Goal: Information Seeking & Learning: Learn about a topic

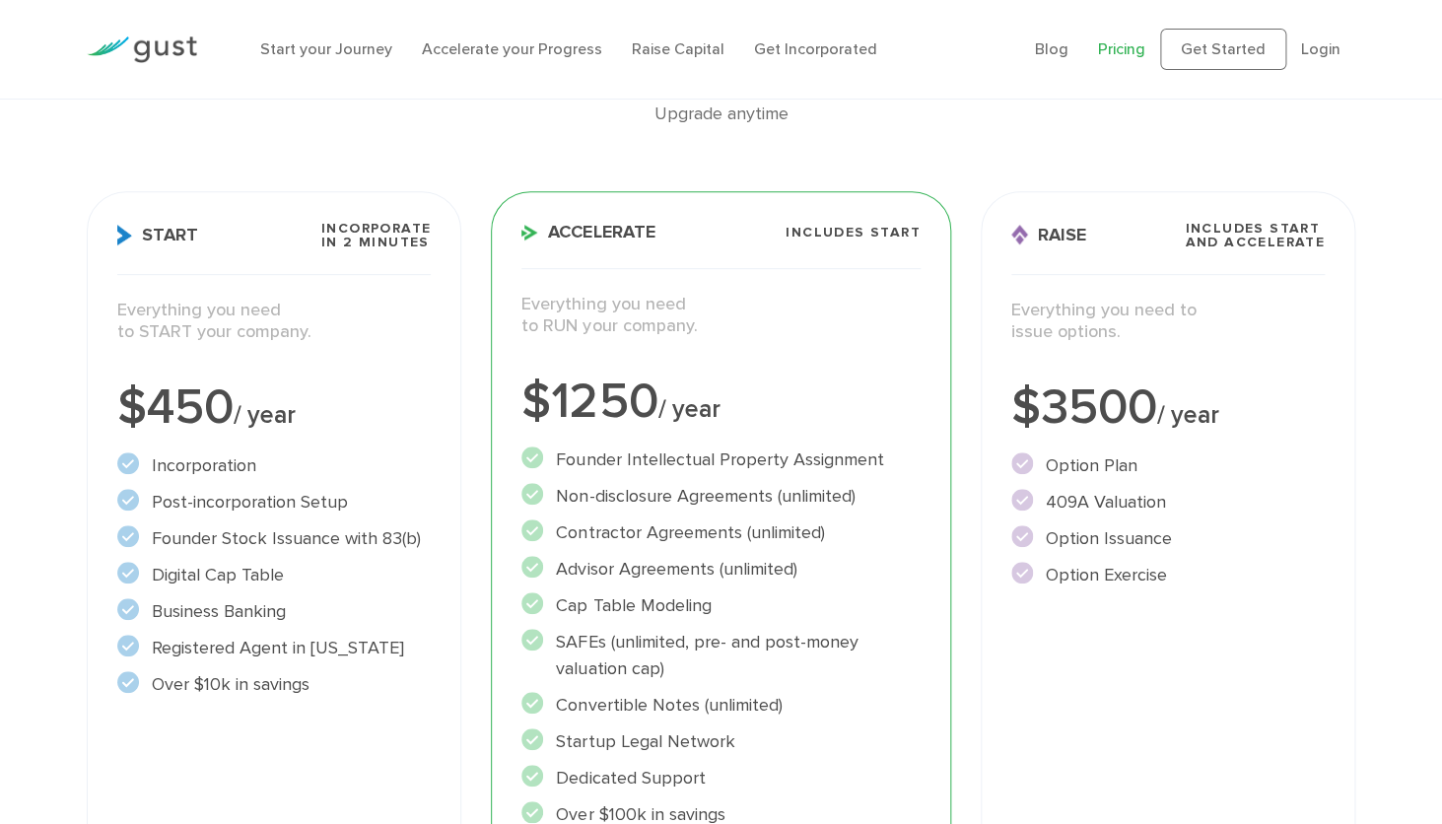
scroll to position [309, 0]
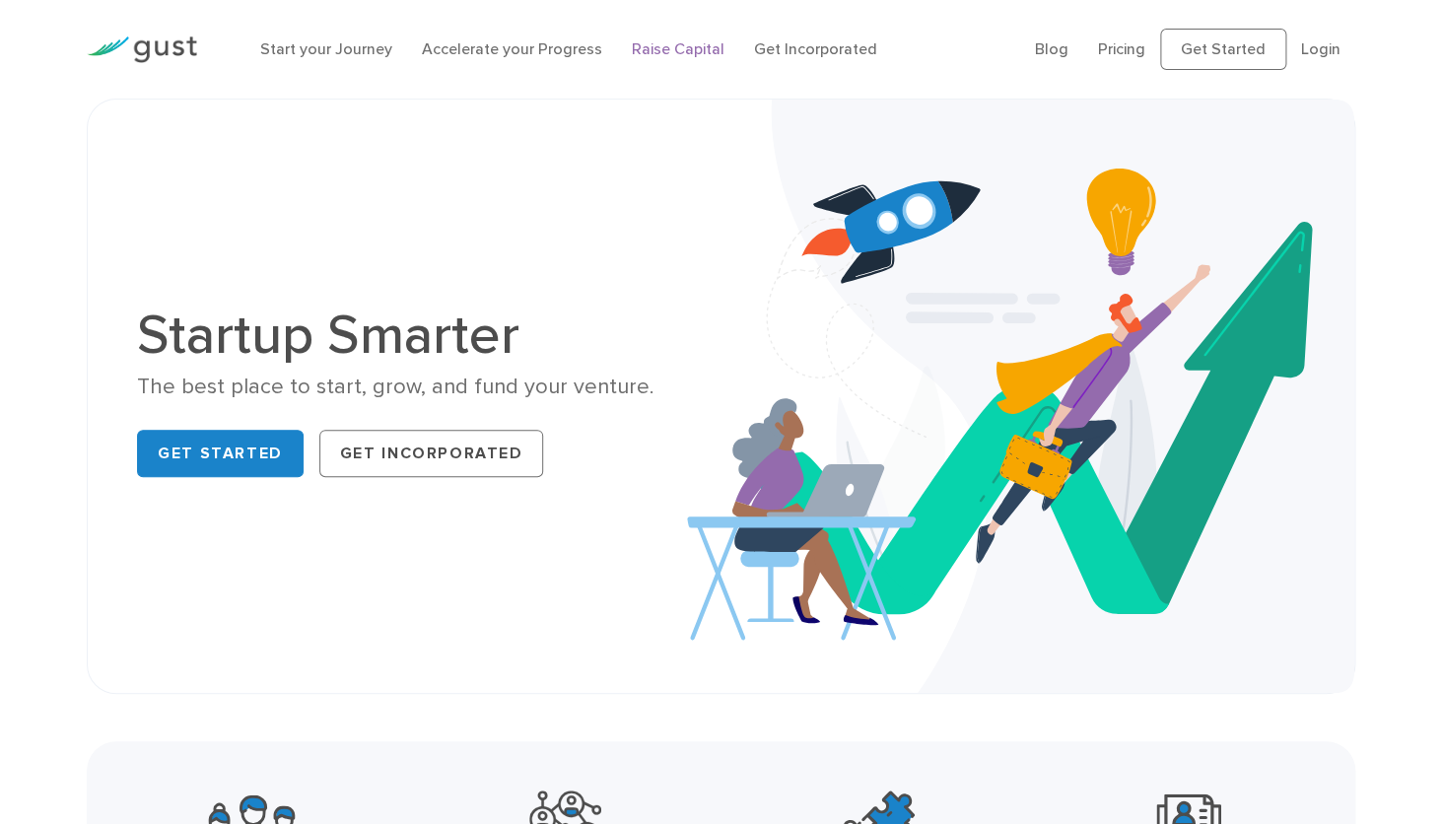
click at [676, 50] on link "Raise Capital" at bounding box center [678, 48] width 93 height 19
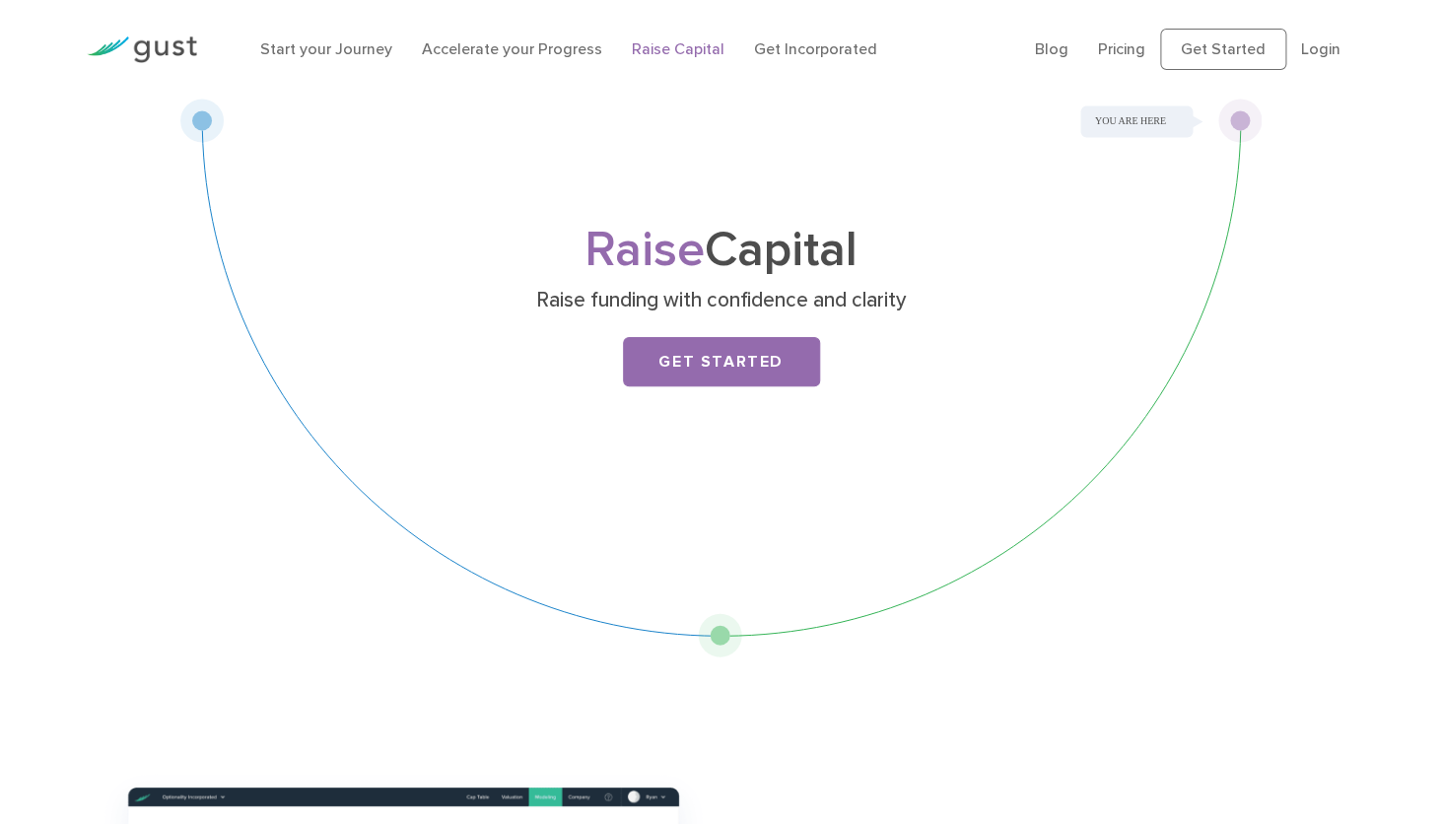
click at [161, 50] on img at bounding box center [142, 49] width 110 height 27
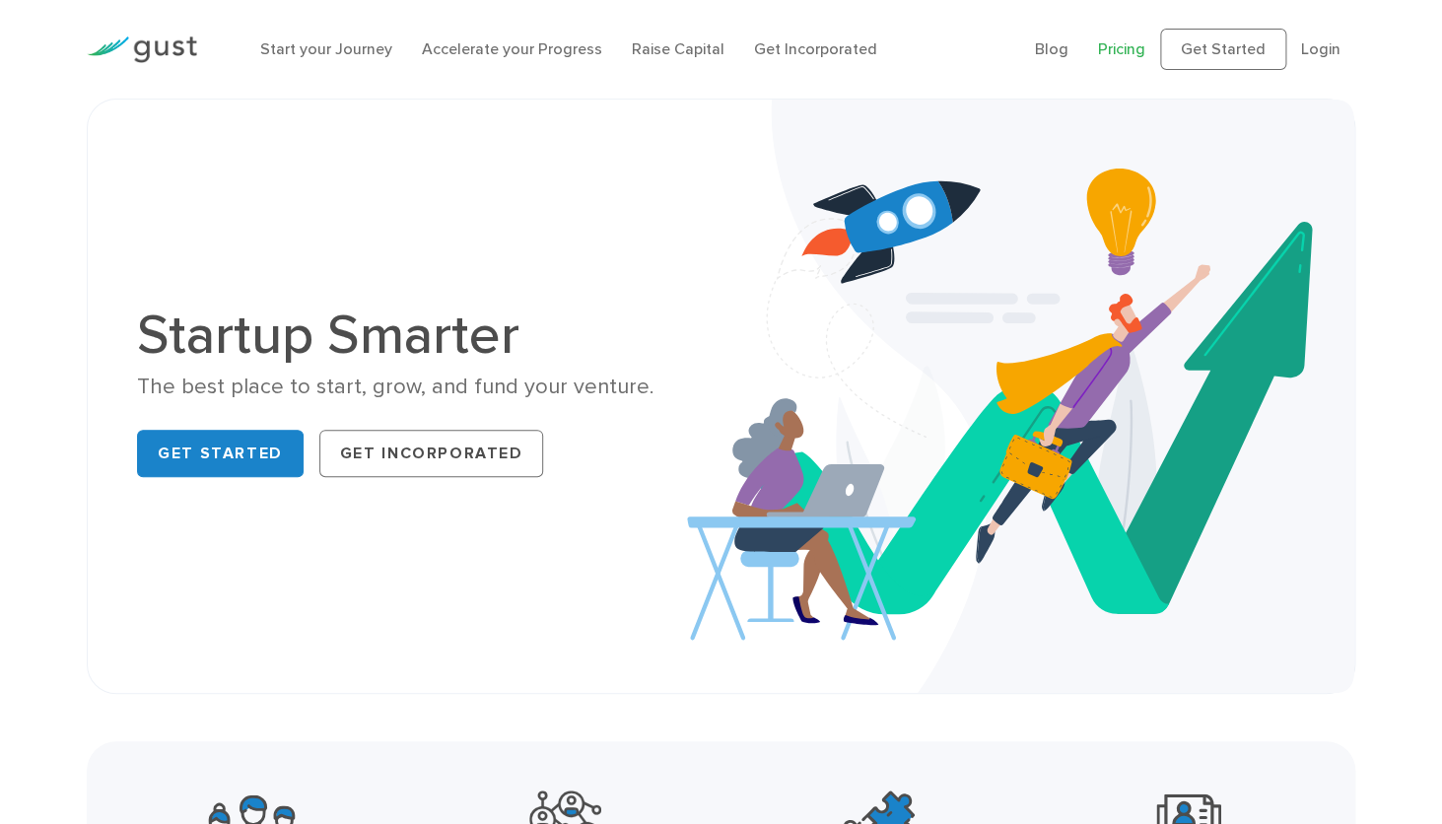
click at [1118, 51] on link "Pricing" at bounding box center [1121, 48] width 47 height 19
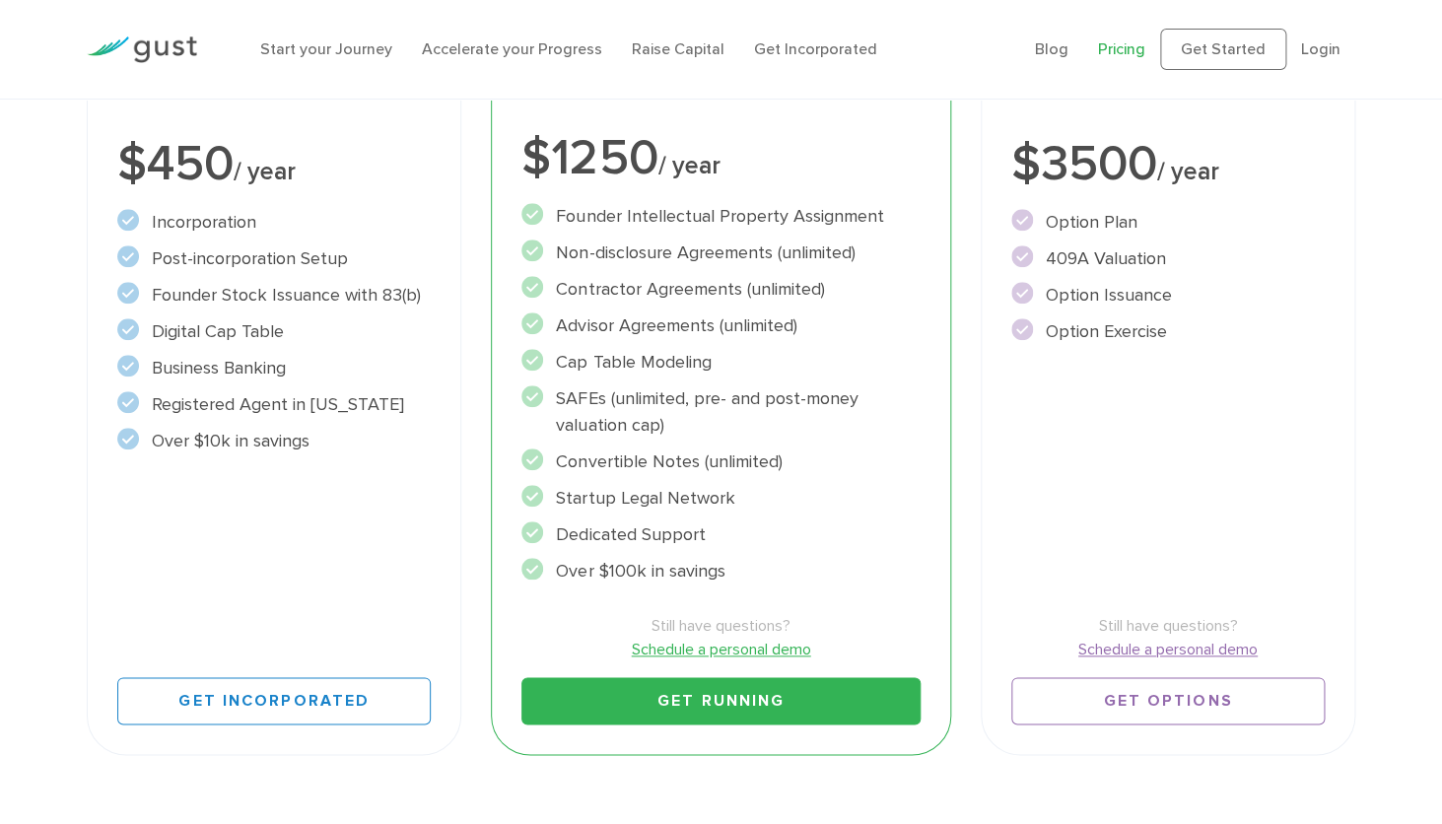
scroll to position [432, 0]
